Goal: Transaction & Acquisition: Purchase product/service

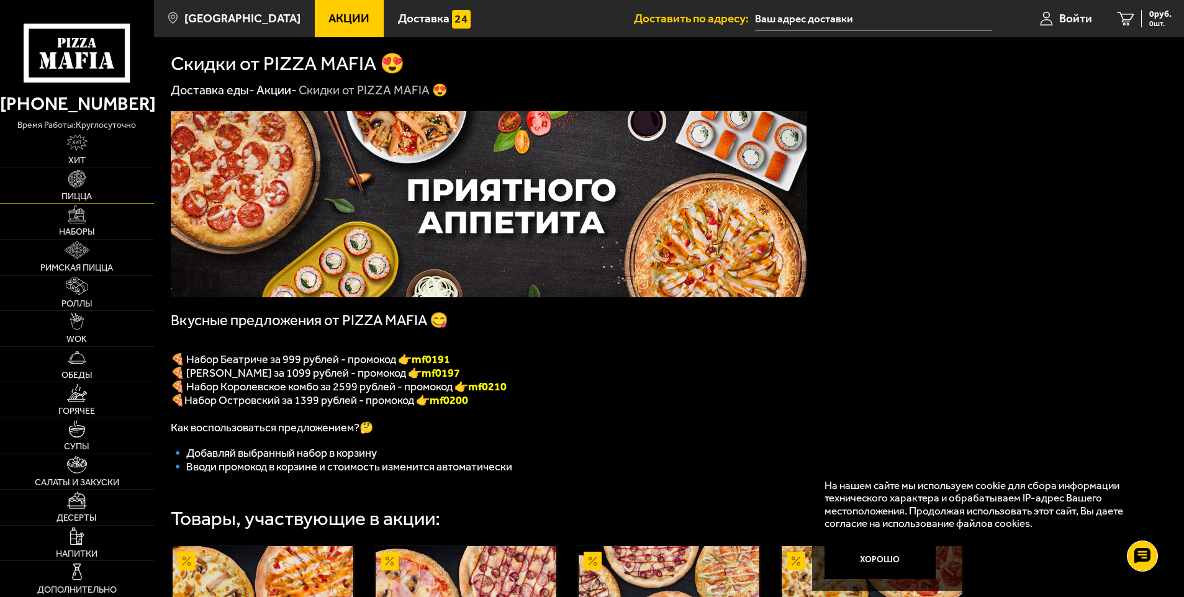
click at [88, 176] on link "Пицца" at bounding box center [77, 185] width 154 height 35
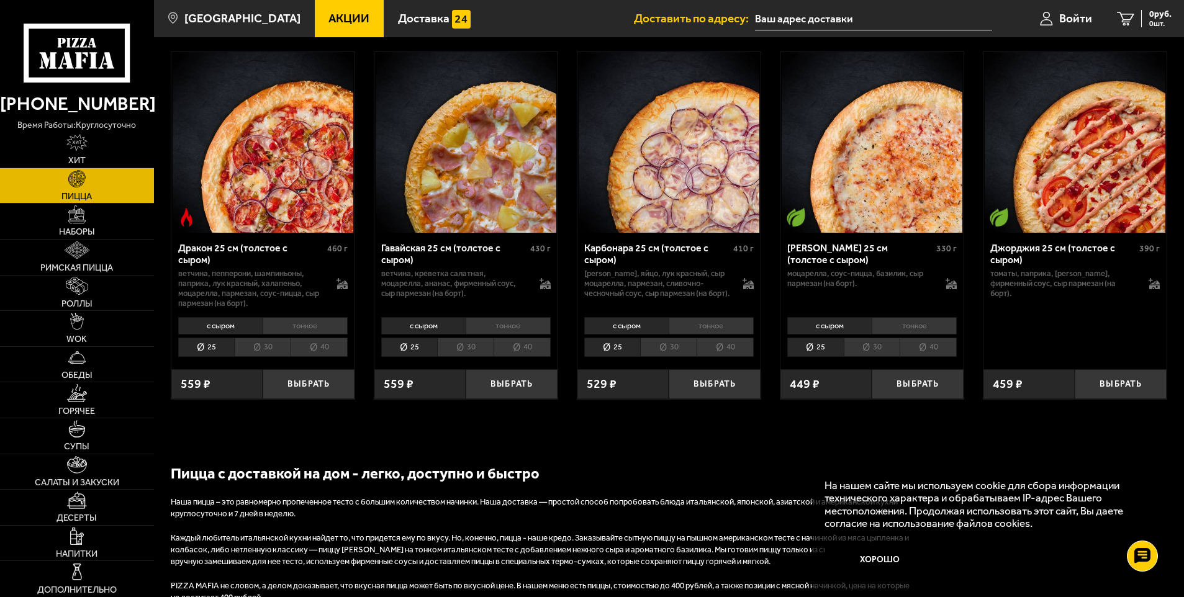
scroll to position [1945, 0]
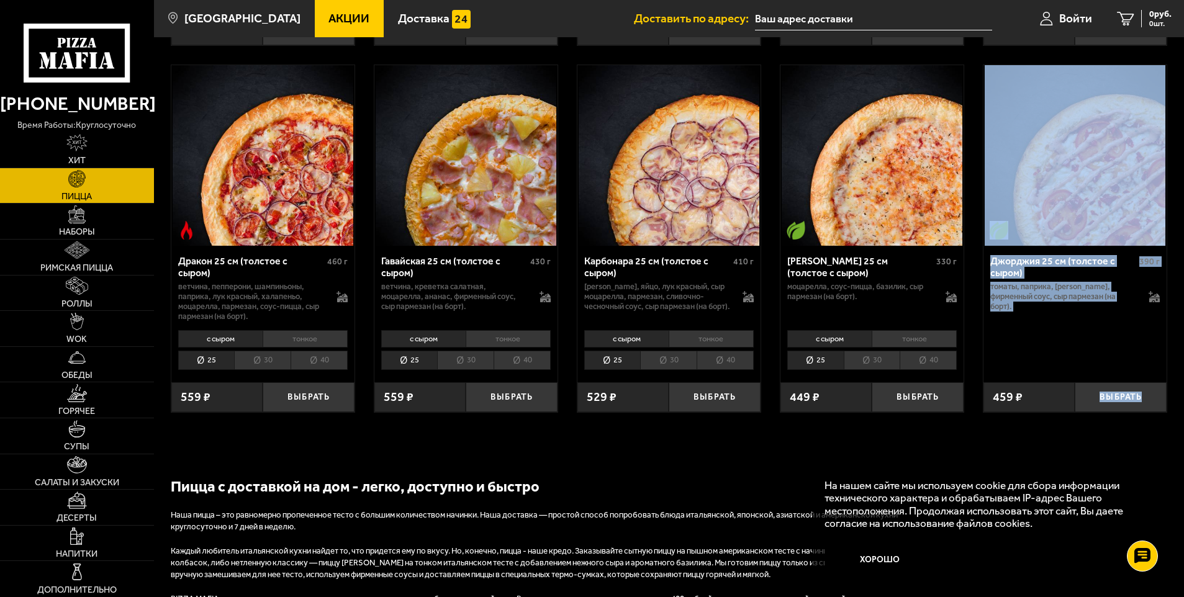
drag, startPoint x: 1181, startPoint y: 423, endPoint x: 1189, endPoint y: 144, distance: 278.8
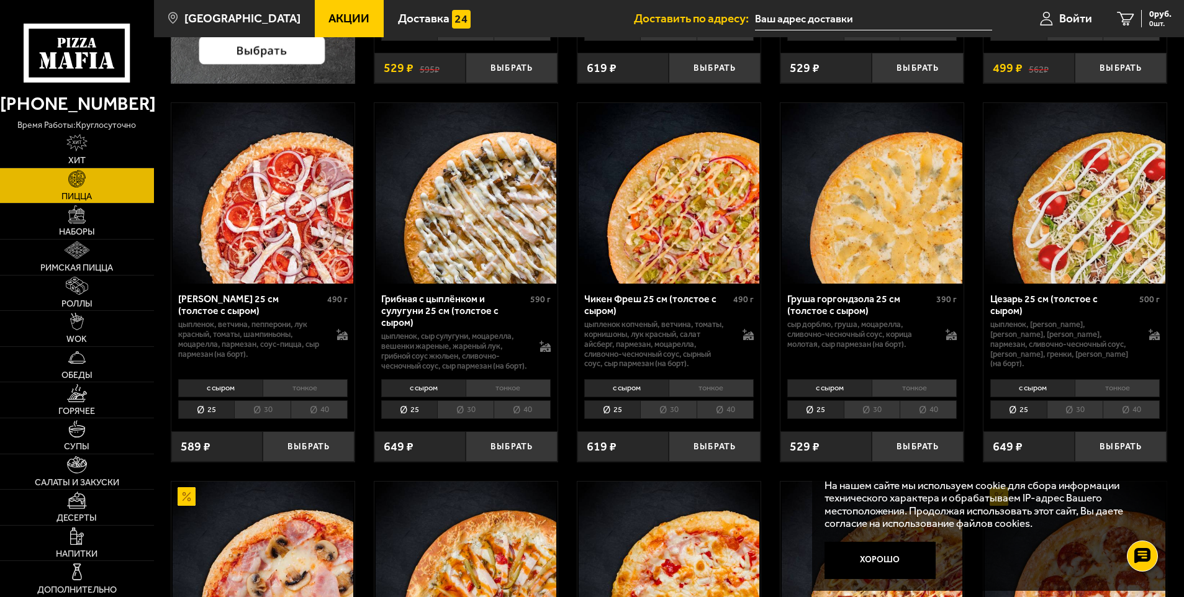
scroll to position [0, 0]
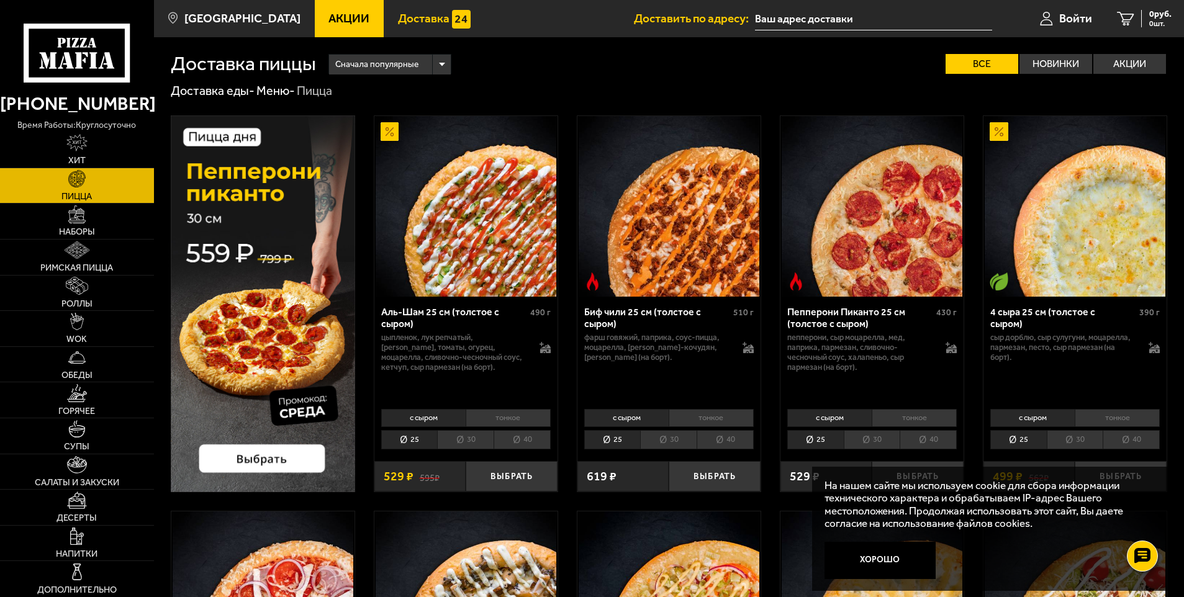
click at [395, 35] on link "Доставка" at bounding box center [434, 18] width 101 height 37
